Goal: Check status

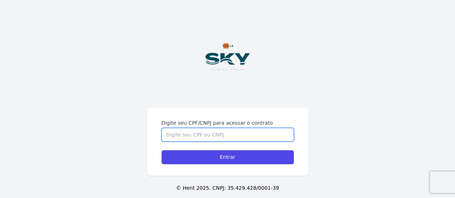
click at [205, 132] on input "Digite seu CPF/CNPJ para acessar o contrato" at bounding box center [227, 135] width 132 height 14
type input "16761646774"
click at [161, 150] on input "Entrar" at bounding box center [227, 157] width 132 height 14
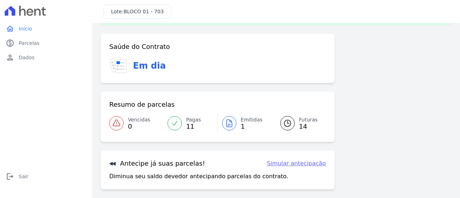
scroll to position [36, 0]
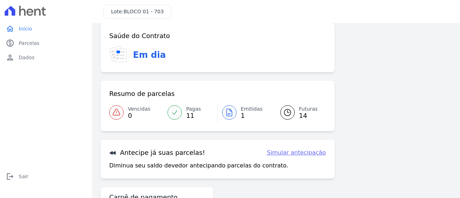
click at [241, 110] on span "Emitidas" at bounding box center [252, 109] width 22 height 8
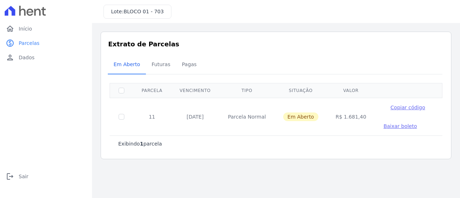
click at [388, 127] on span "Baixar boleto" at bounding box center [400, 126] width 33 height 6
